Goal: Information Seeking & Learning: Check status

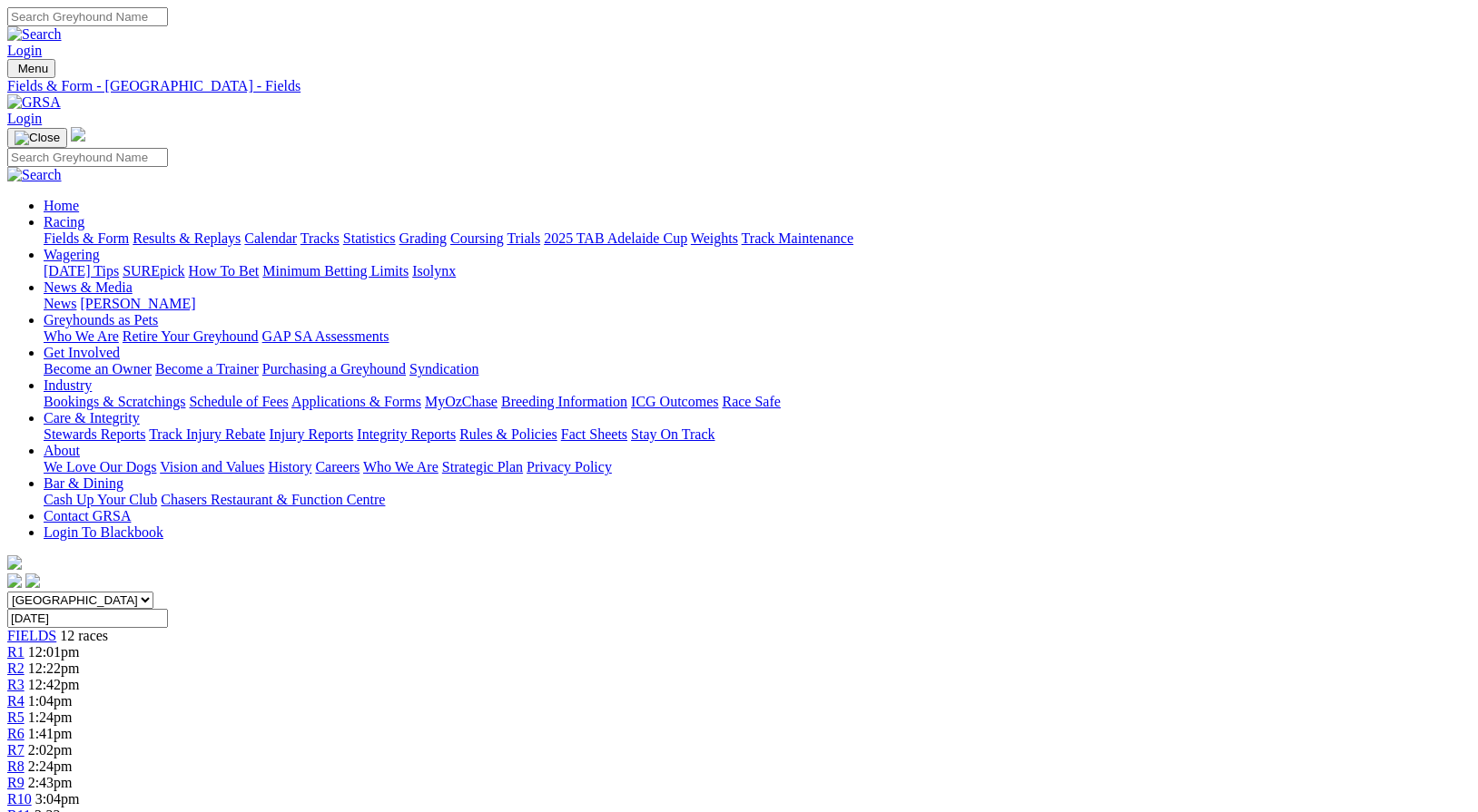
click at [80, 230] on link "Fields & Form" at bounding box center [86, 238] width 85 height 15
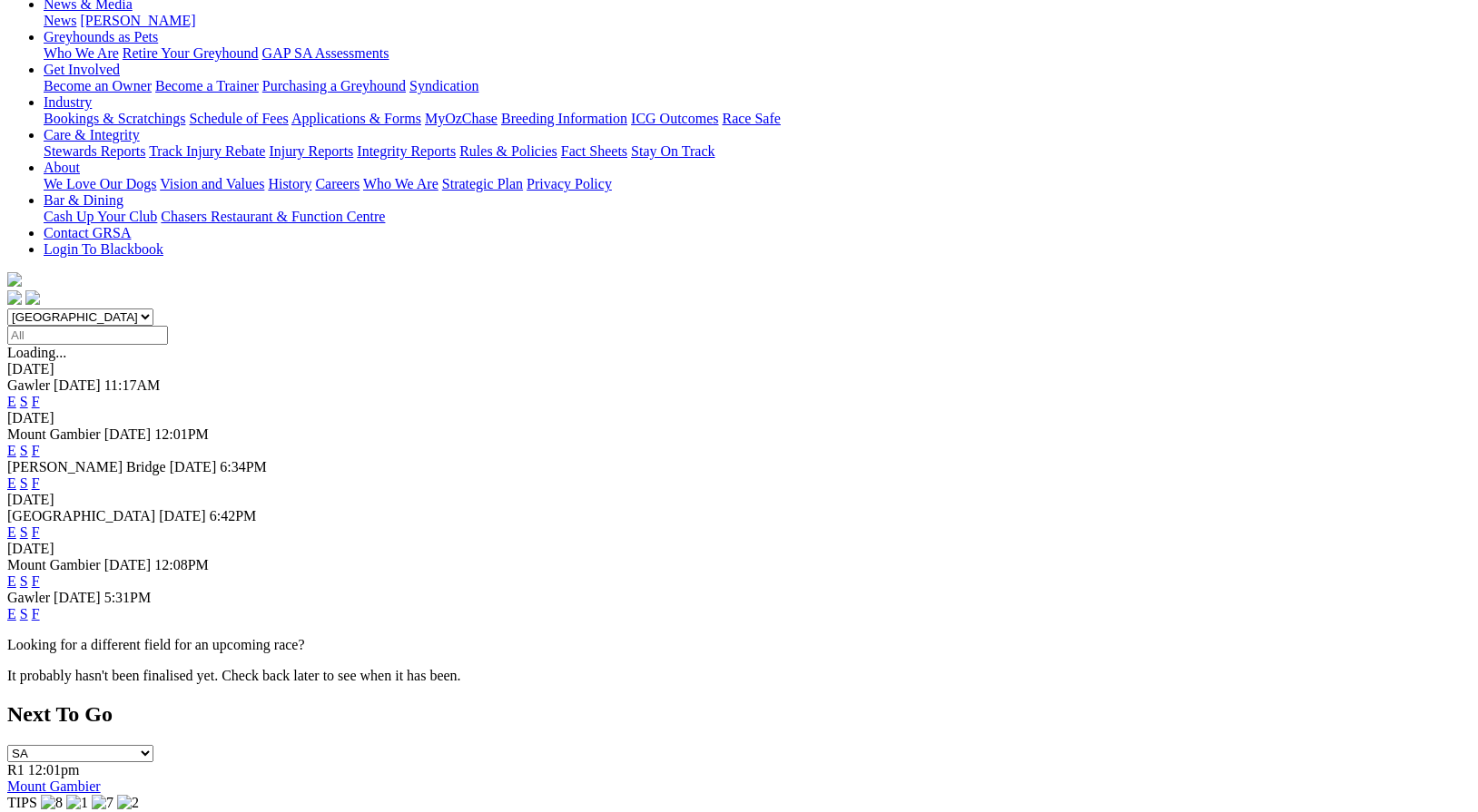
scroll to position [284, 0]
click at [40, 524] on link "F" at bounding box center [36, 532] width 8 height 15
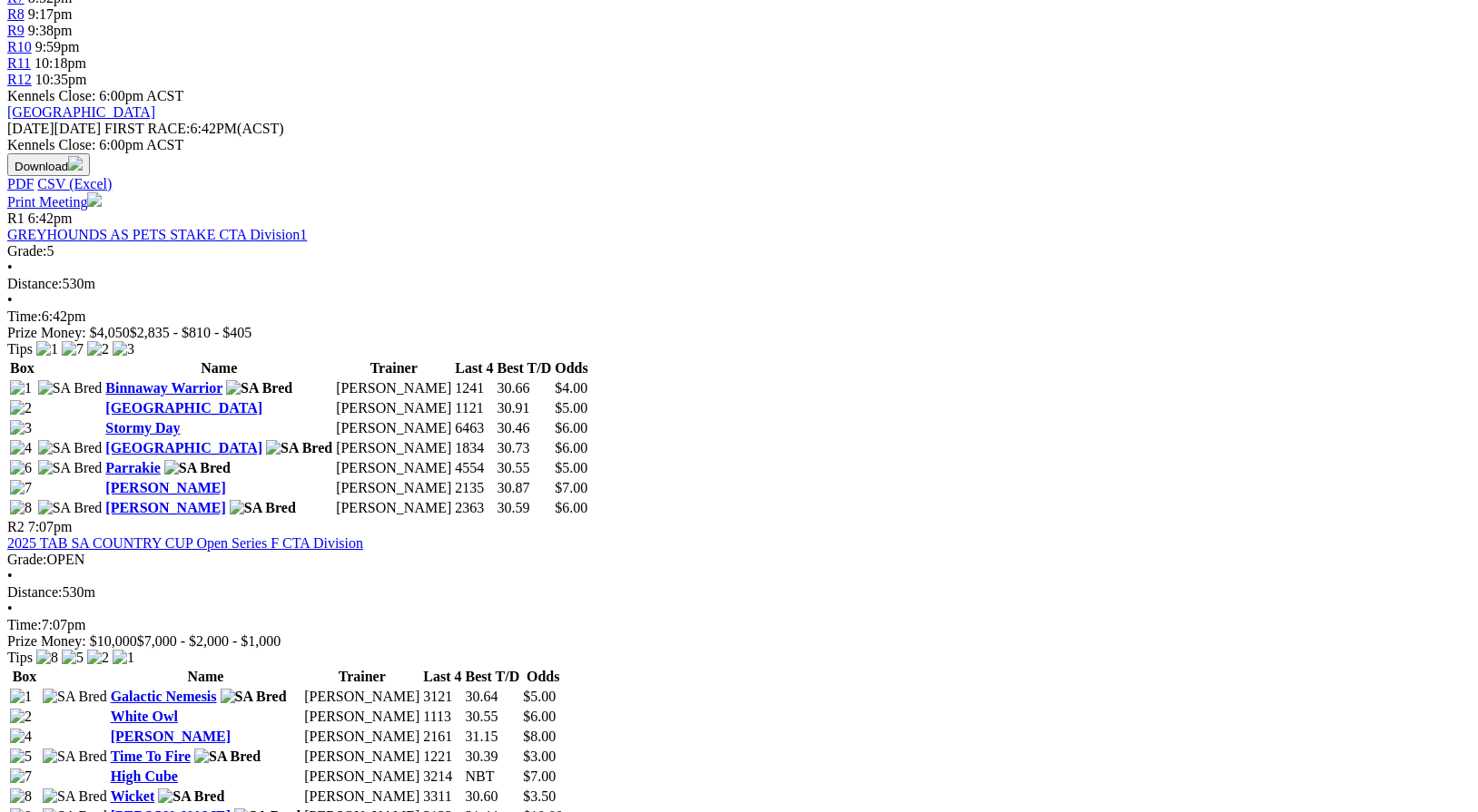
scroll to position [751, 0]
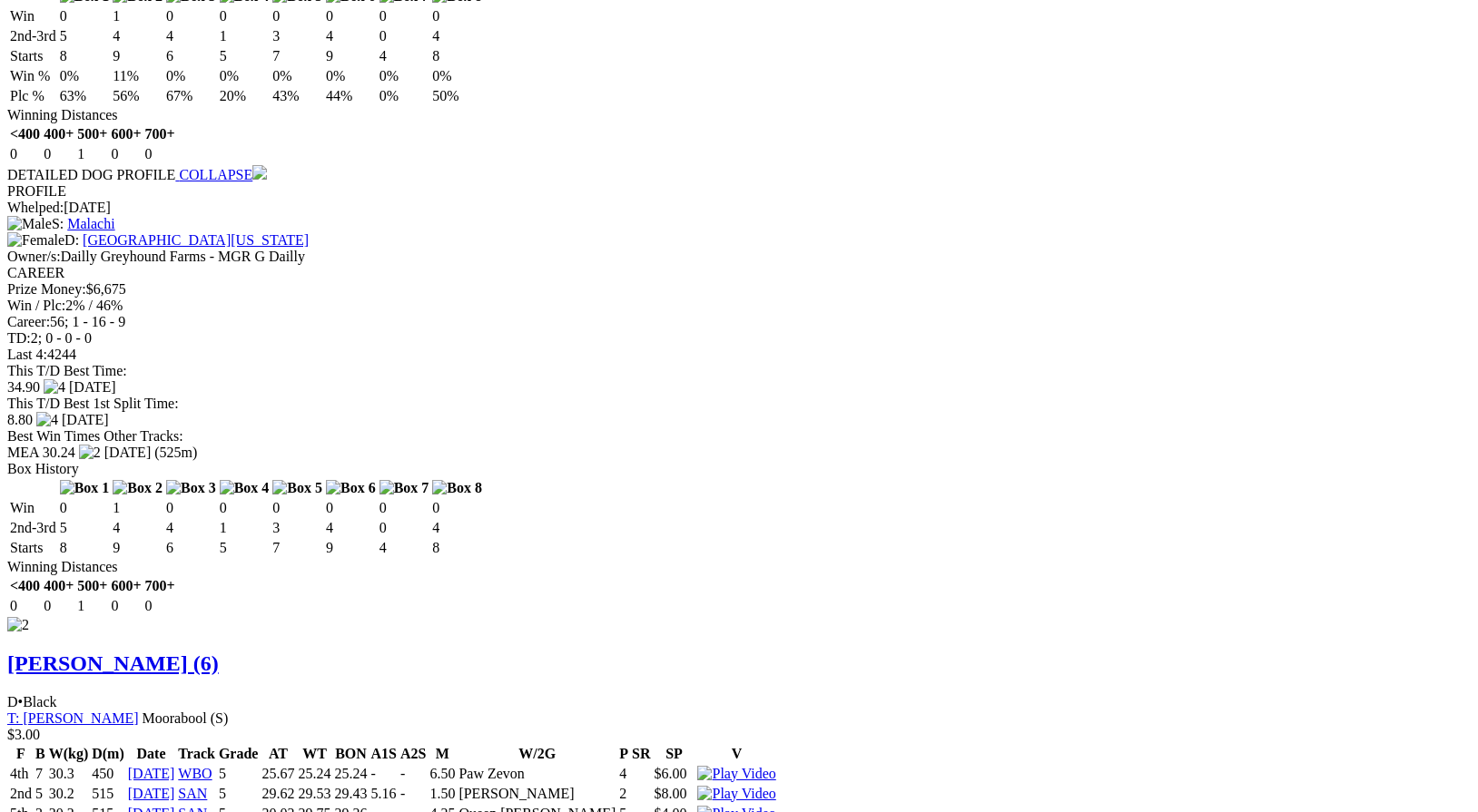
scroll to position [2276, 0]
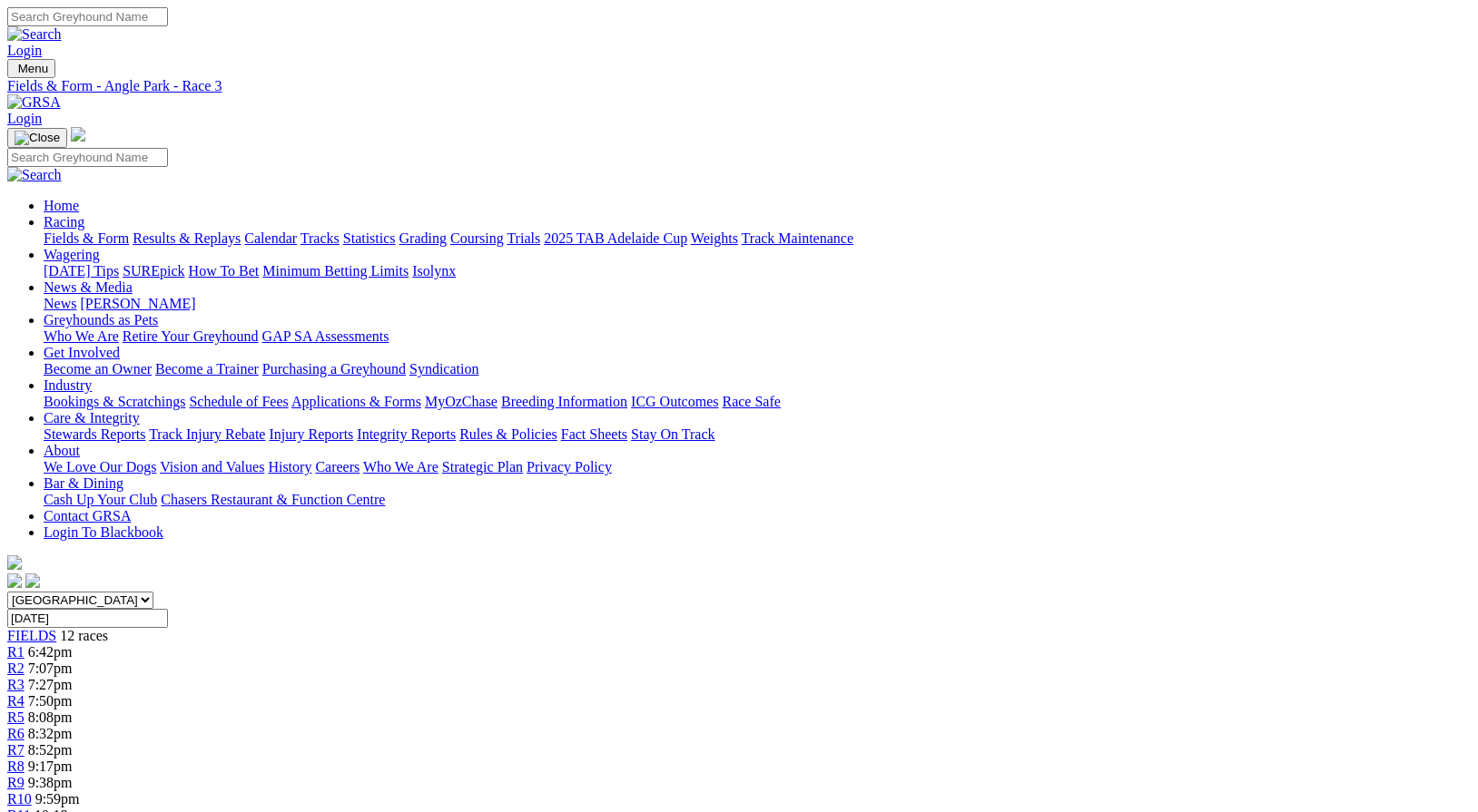
scroll to position [0, 0]
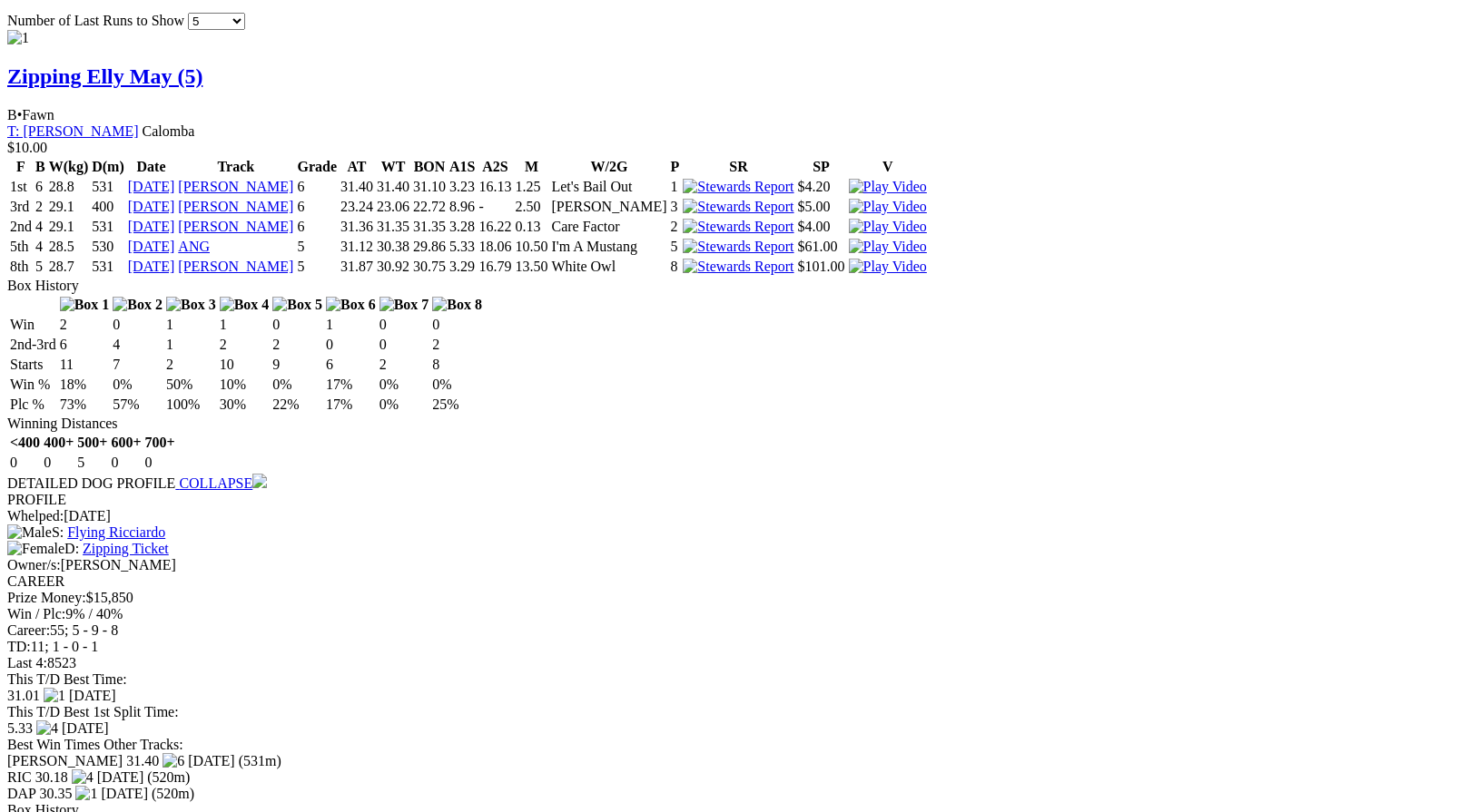
scroll to position [1882, 0]
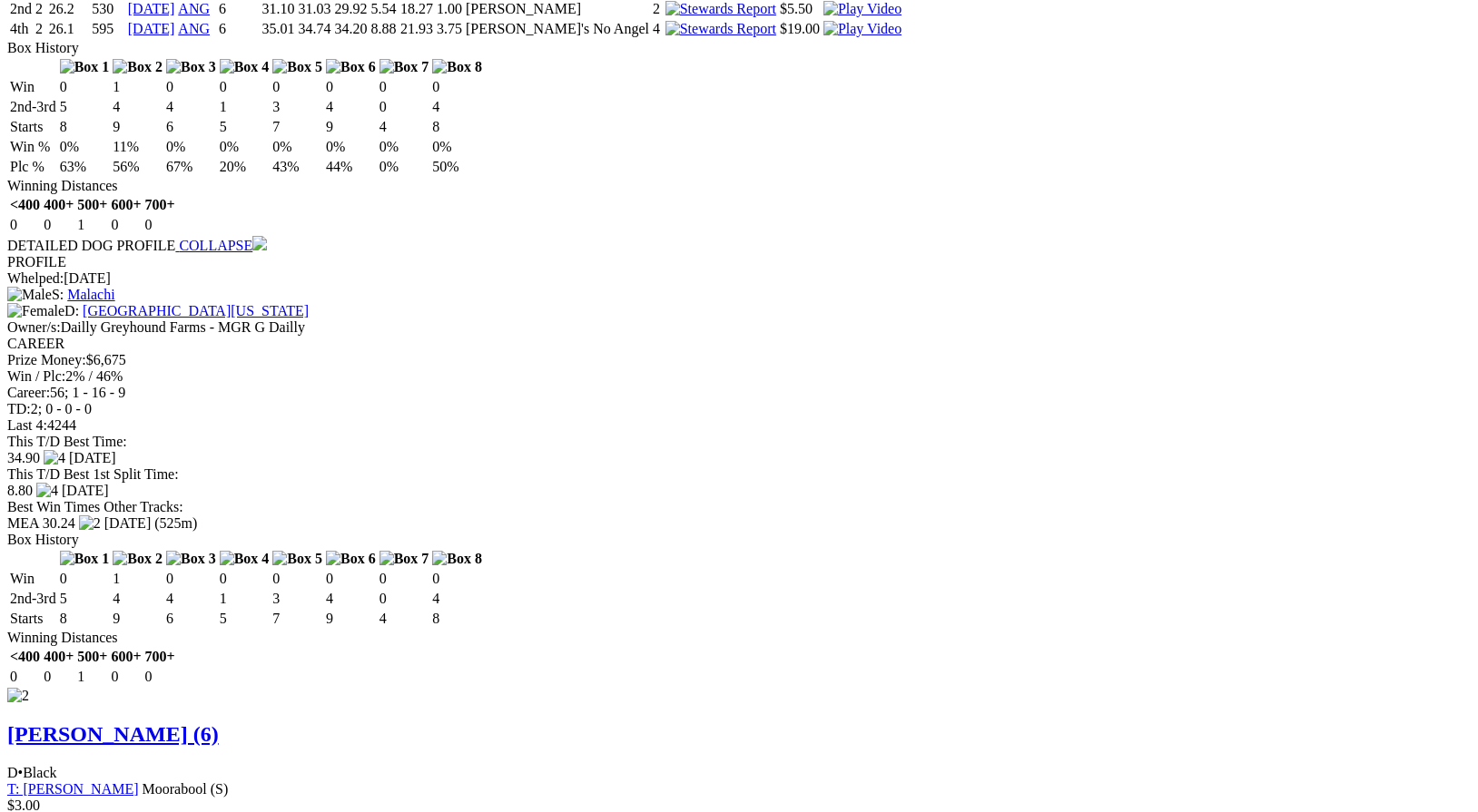
scroll to position [2209, 0]
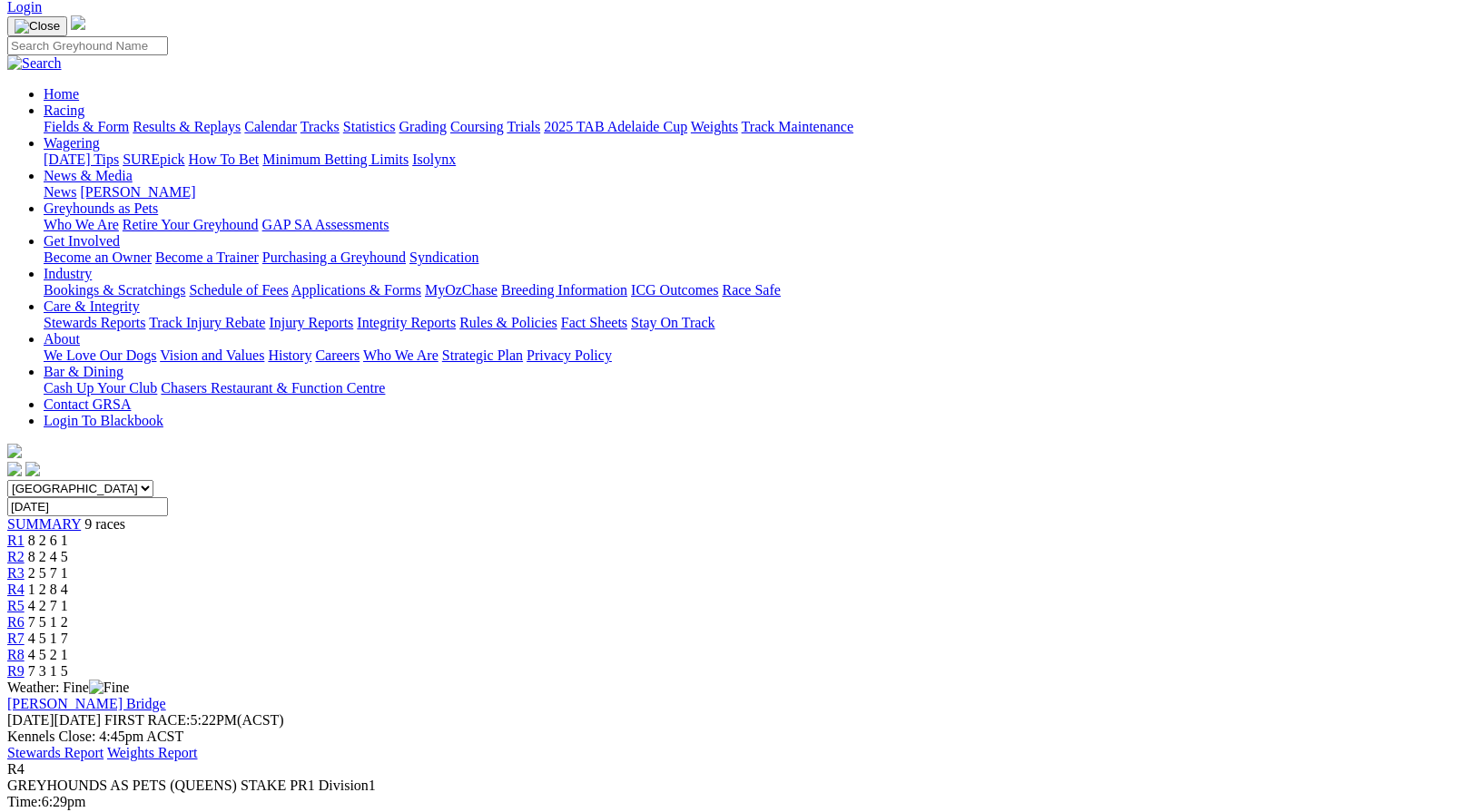
scroll to position [198, 0]
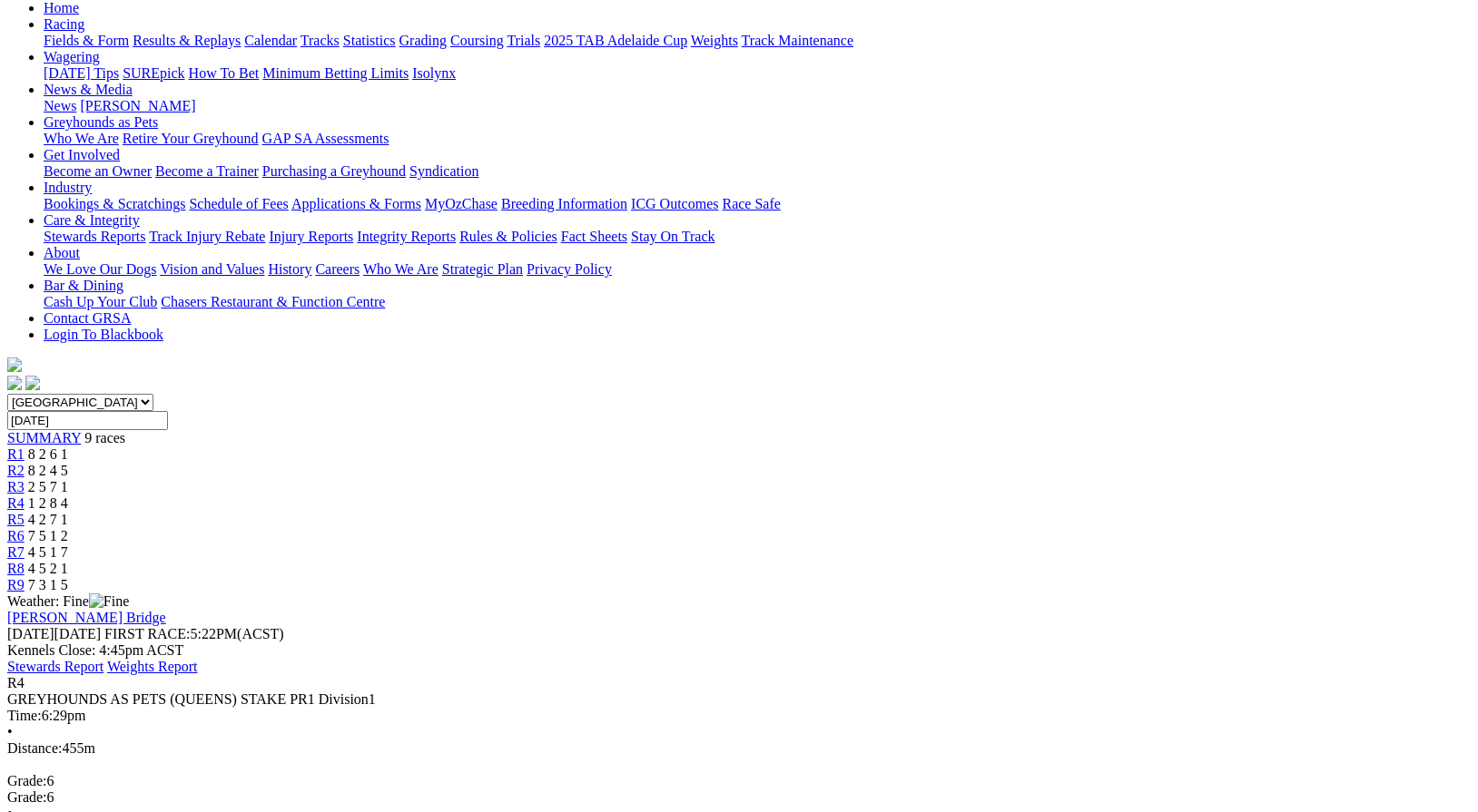
click at [68, 577] on span "7 3 1 5" at bounding box center [47, 585] width 40 height 15
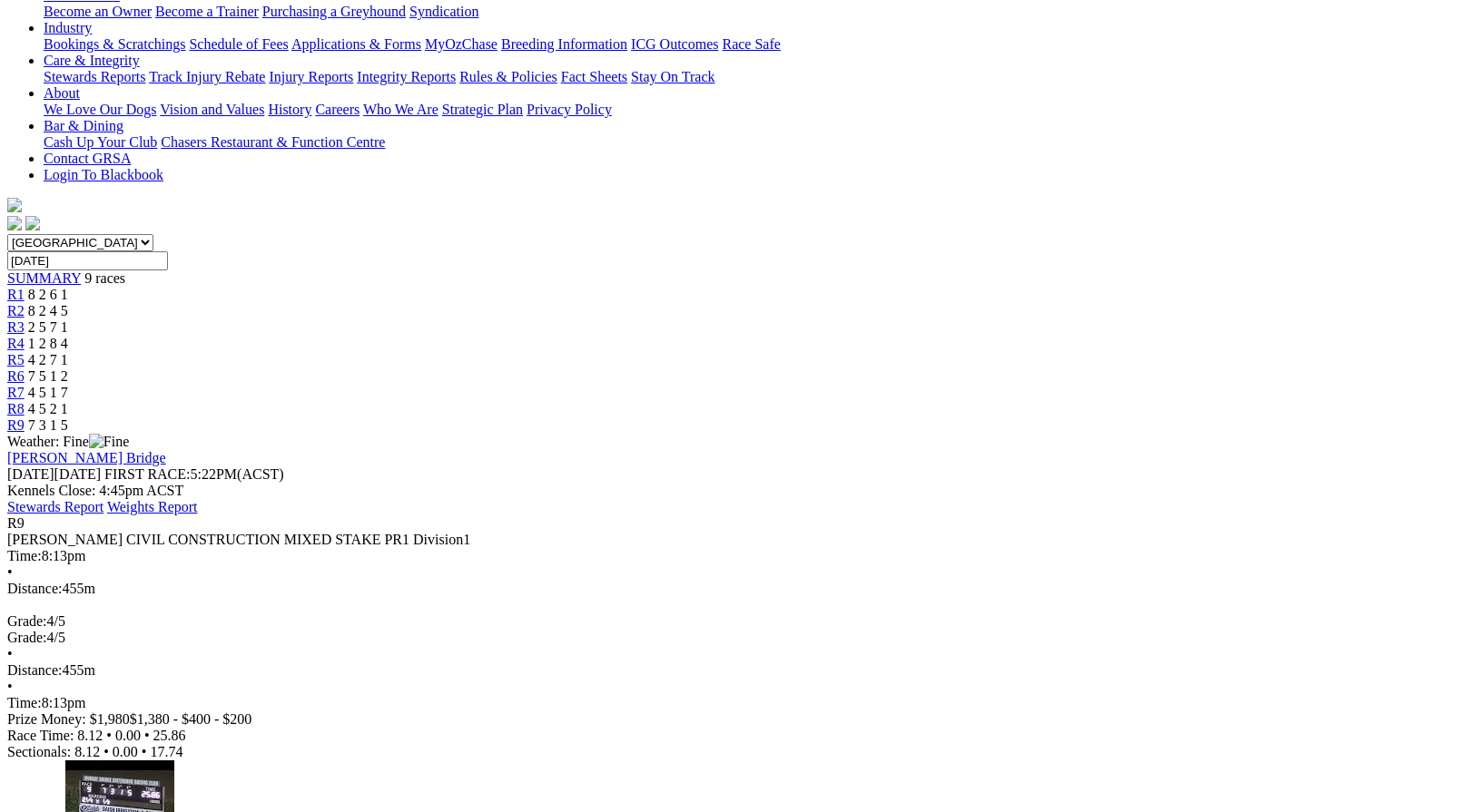
scroll to position [378, 0]
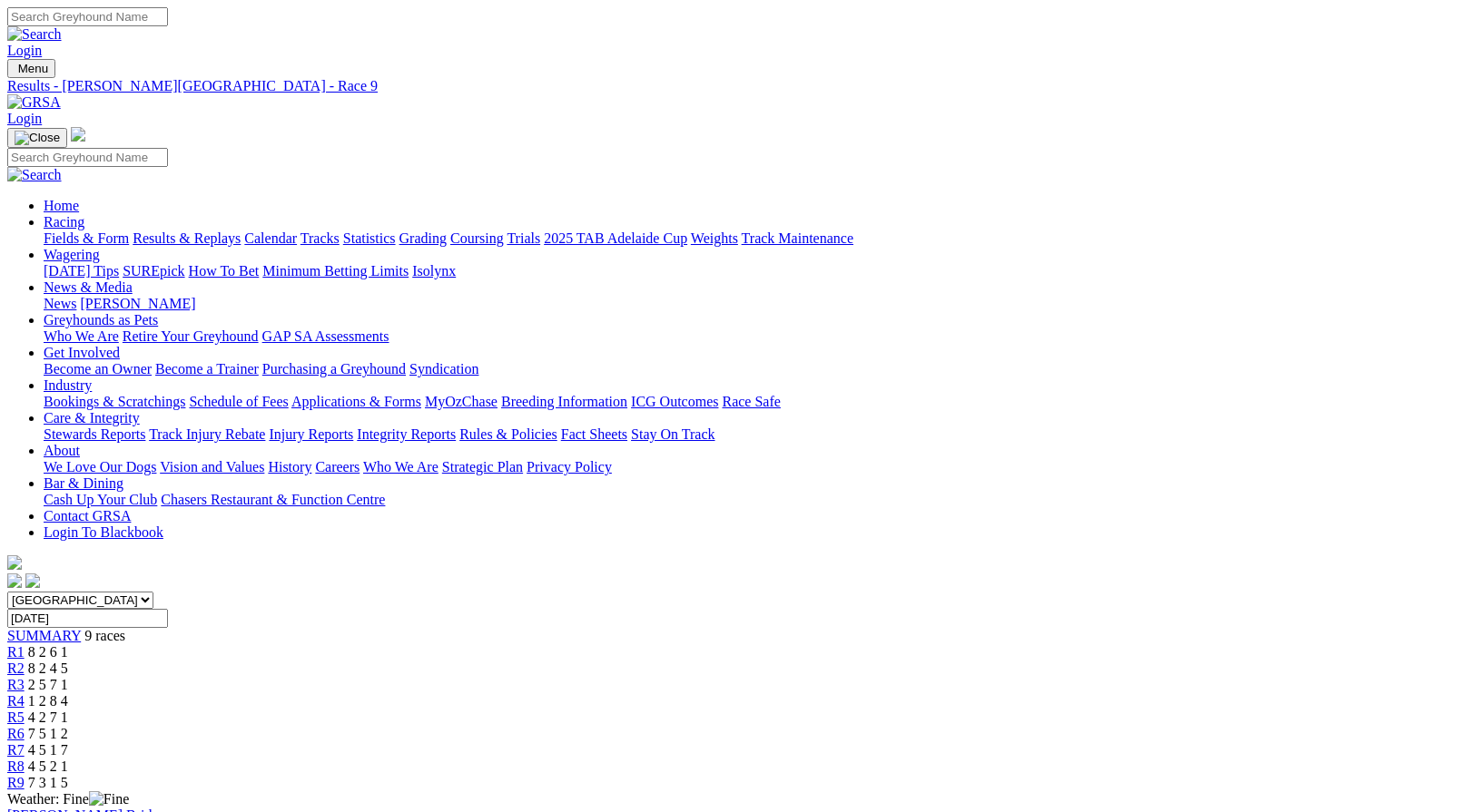
scroll to position [0, 0]
click at [68, 759] on span "4 5 2 1" at bounding box center [47, 767] width 40 height 15
click at [24, 742] on span "R7" at bounding box center [16, 750] width 17 height 15
click at [928, 726] on div "R6 7 5 1 2" at bounding box center [739, 734] width 1464 height 16
click at [810, 710] on div "R5 4 2 7 1" at bounding box center [739, 717] width 1464 height 16
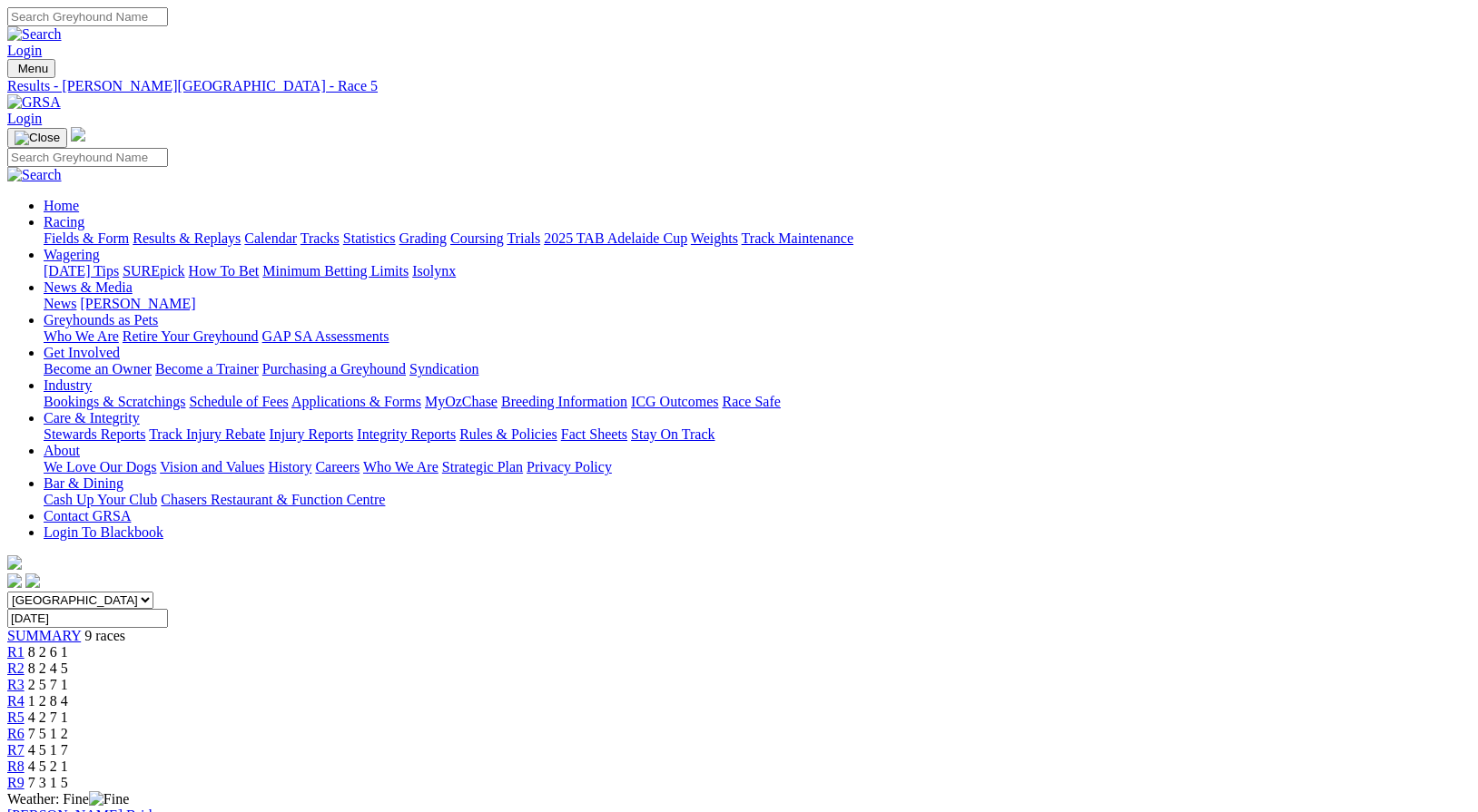
click at [68, 693] on span "1 2 8 4" at bounding box center [47, 701] width 40 height 15
click at [68, 677] on span "2 5 7 1" at bounding box center [47, 684] width 40 height 15
click at [493, 661] on div "R2 8 2 4 5" at bounding box center [739, 669] width 1464 height 16
click at [353, 645] on div "R1 8 2 6 1" at bounding box center [739, 652] width 1464 height 16
click at [76, 296] on link "News" at bounding box center [60, 304] width 33 height 15
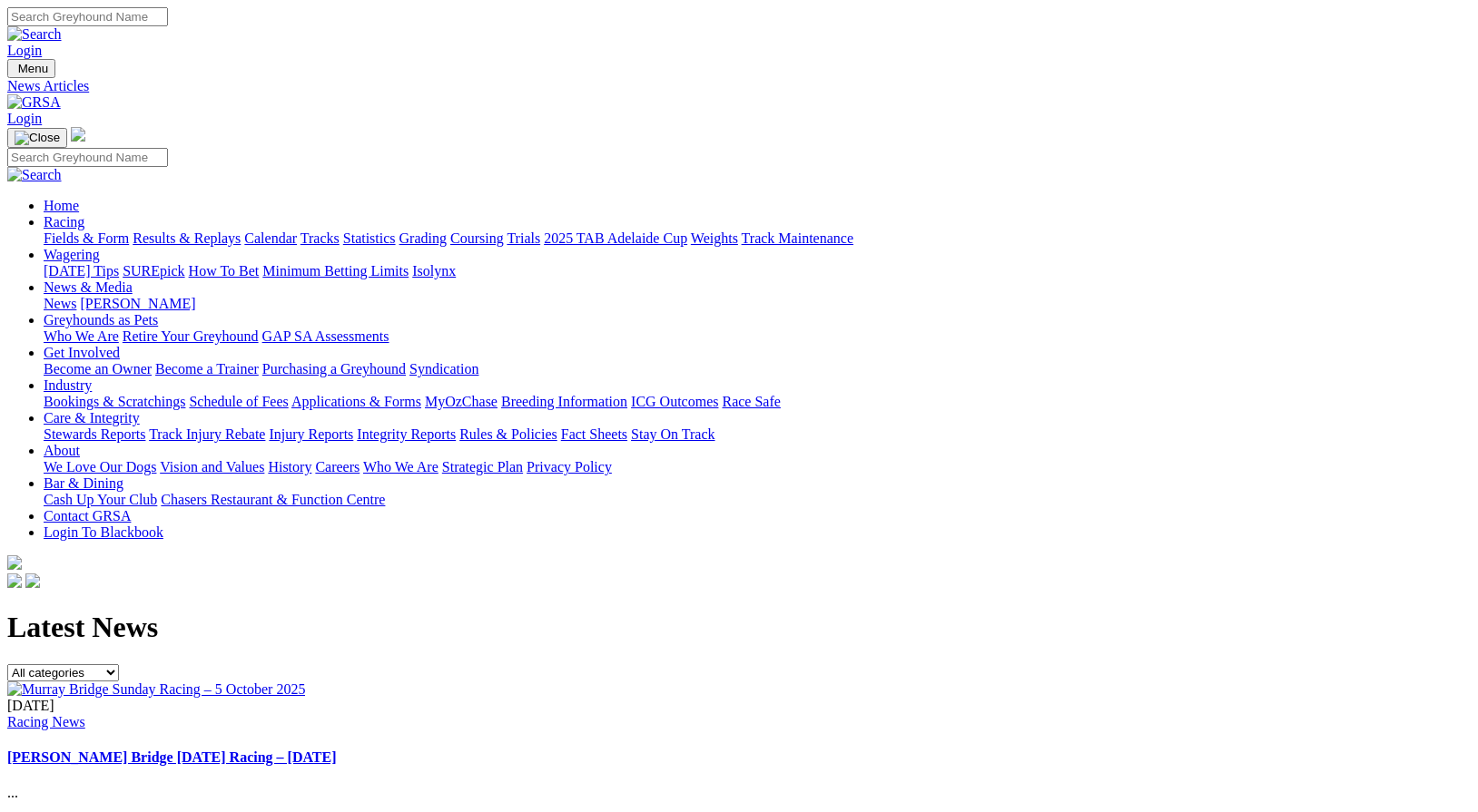
click at [714, 426] on link "Stay On Track" at bounding box center [673, 434] width 83 height 15
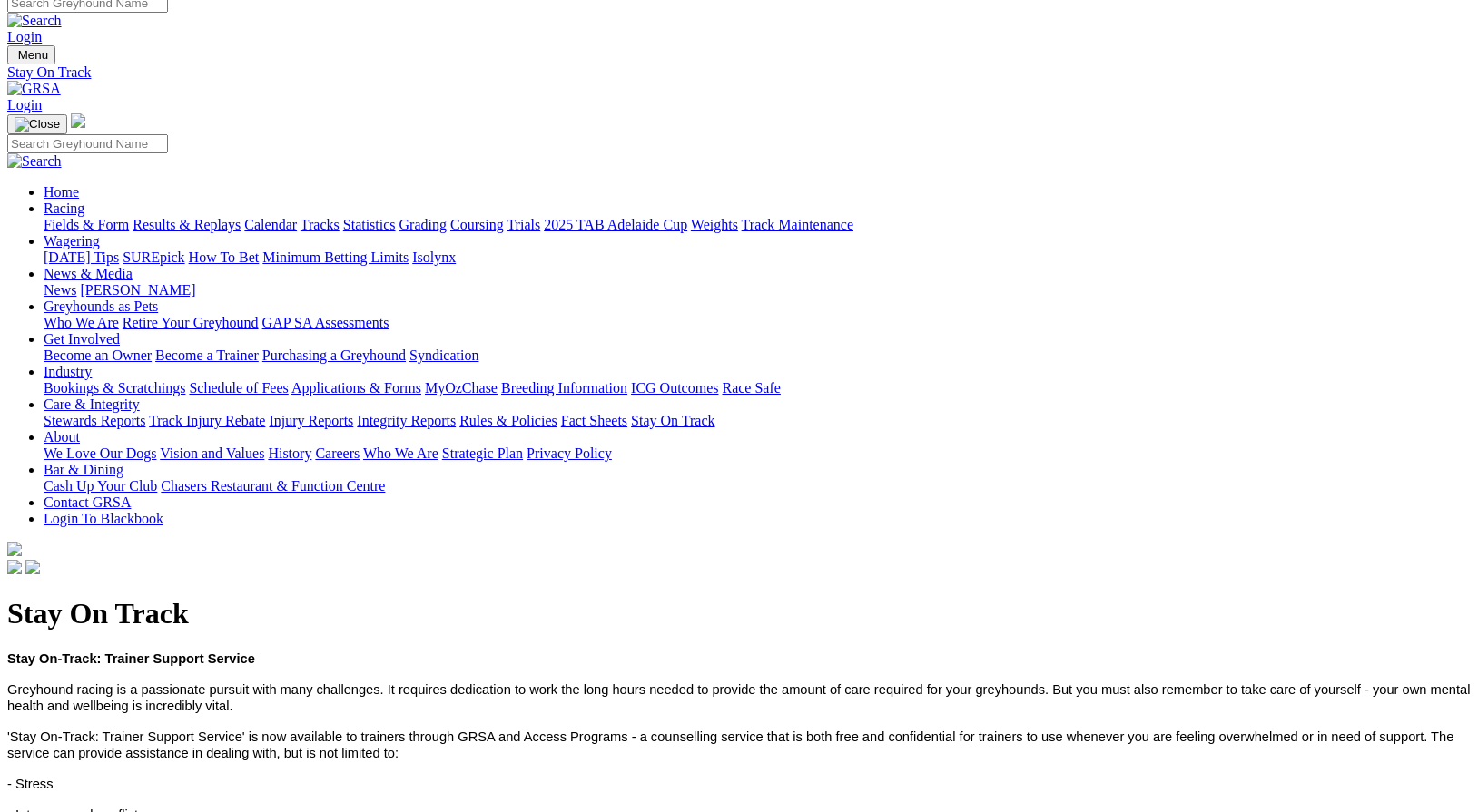
scroll to position [9, 0]
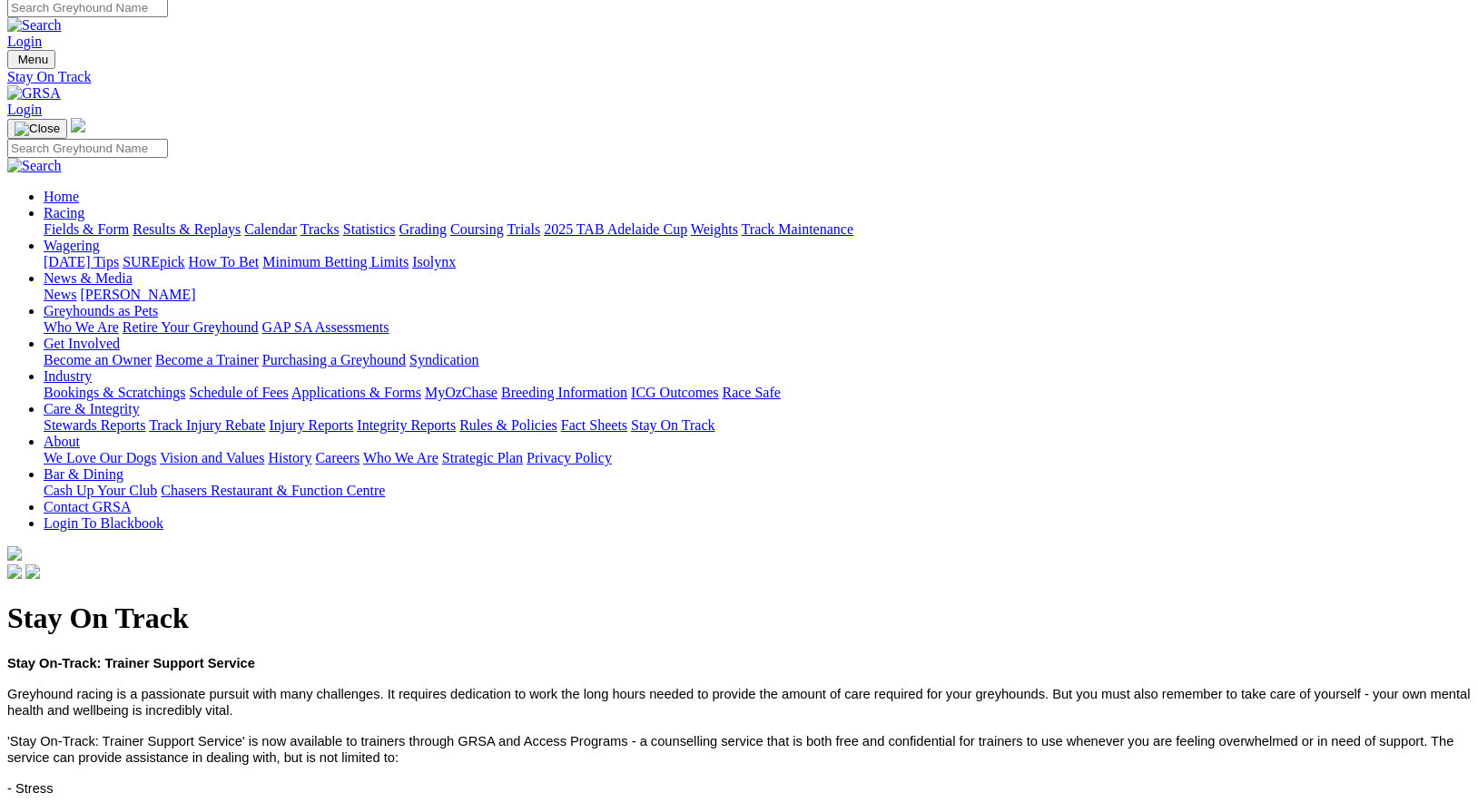
click at [145, 418] on link "Stewards Reports" at bounding box center [94, 425] width 101 height 15
